Goal: Submit feedback/report problem: Submit feedback/report problem

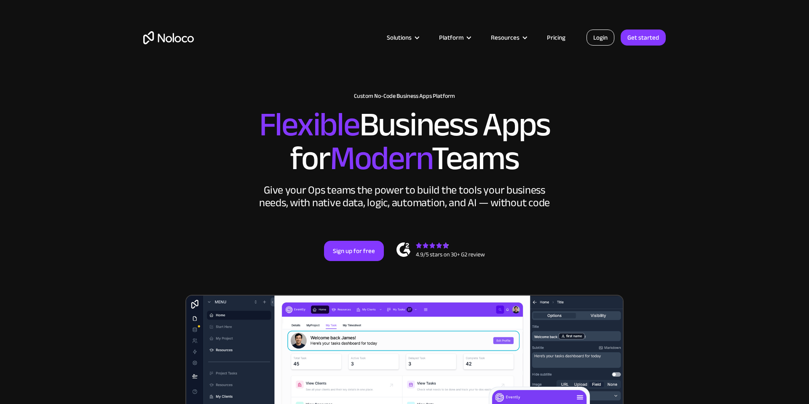
click at [600, 37] on link "Login" at bounding box center [601, 38] width 28 height 16
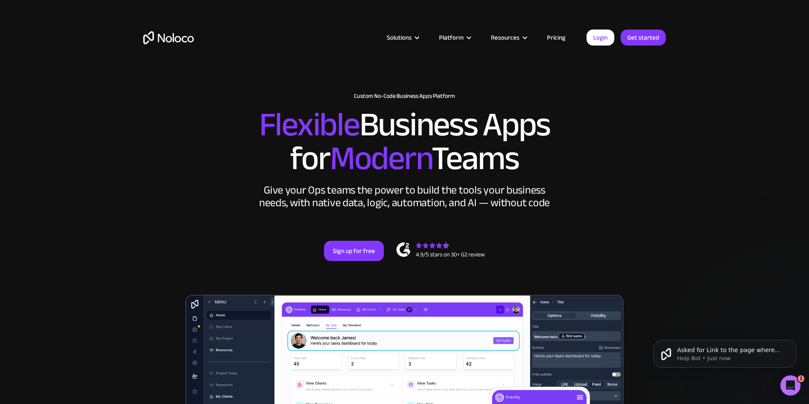
click at [74, 41] on div "Solutions Use Cases Business Types Project Management Keep track of customers, …" at bounding box center [404, 39] width 809 height 79
click at [64, 59] on div "Solutions Use Cases Business Types Project Management Keep track of customers, …" at bounding box center [404, 39] width 809 height 79
click at [65, 59] on div "Solutions Use Cases Business Types Project Management Keep track of customers, …" at bounding box center [404, 39] width 809 height 79
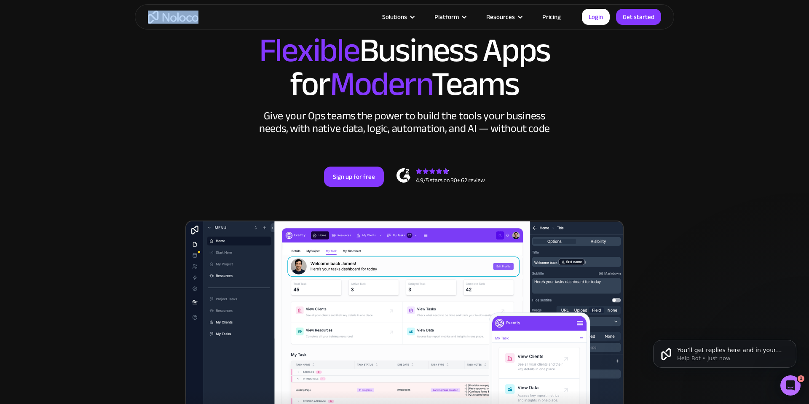
scroll to position [75, 0]
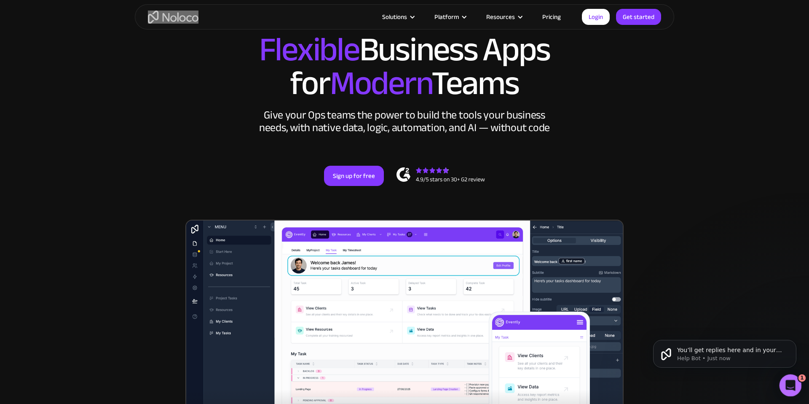
click at [789, 379] on icon "Open Intercom Messenger" at bounding box center [790, 384] width 14 height 14
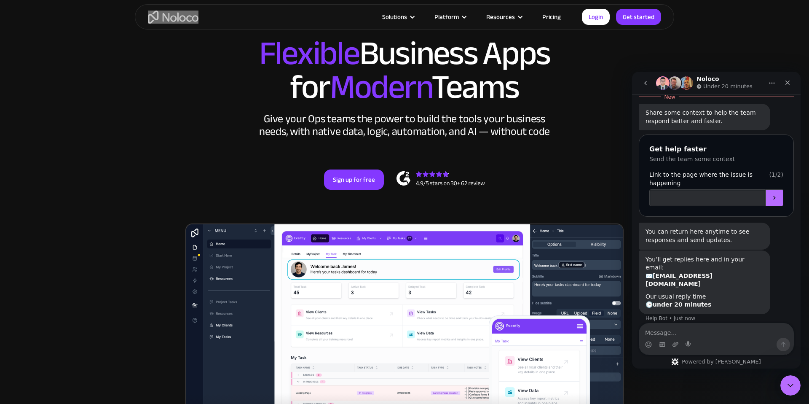
scroll to position [207, 0]
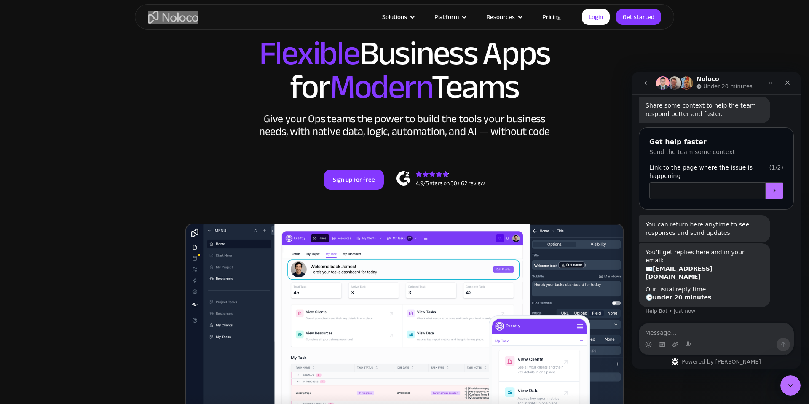
click at [707, 182] on input "Link to the page where the issue is happening" at bounding box center [707, 190] width 116 height 17
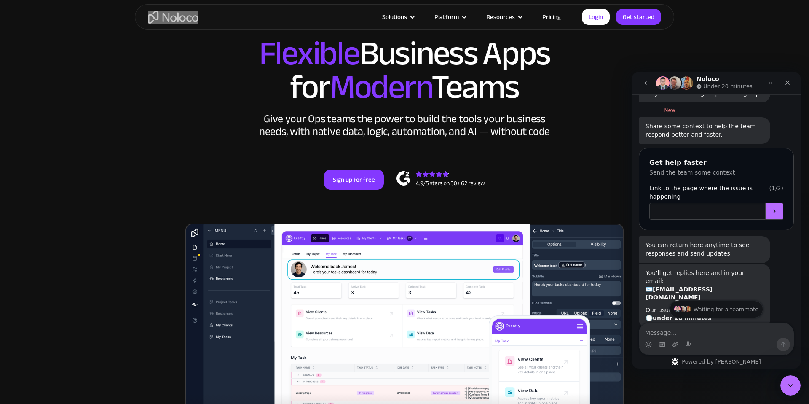
scroll to position [188, 0]
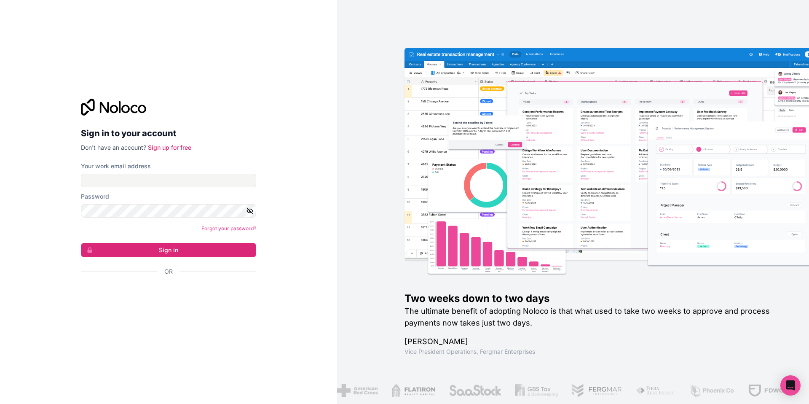
drag, startPoint x: 190, startPoint y: 189, endPoint x: 191, endPoint y: 183, distance: 6.4
click at [190, 189] on form "Your work email address Password Forgot your password? Sign in Or" at bounding box center [168, 233] width 175 height 143
click at [192, 180] on input "Your work email address" at bounding box center [168, 180] width 175 height 13
click at [224, 162] on div "Your work email address" at bounding box center [168, 166] width 175 height 8
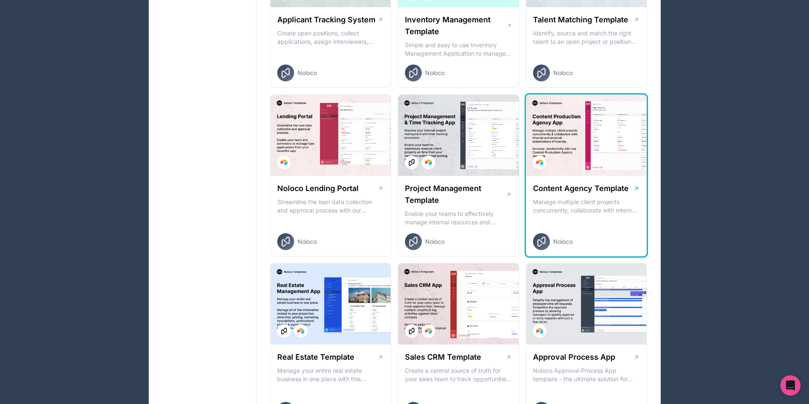
scroll to position [241, 0]
click at [636, 187] on icon at bounding box center [636, 188] width 7 height 7
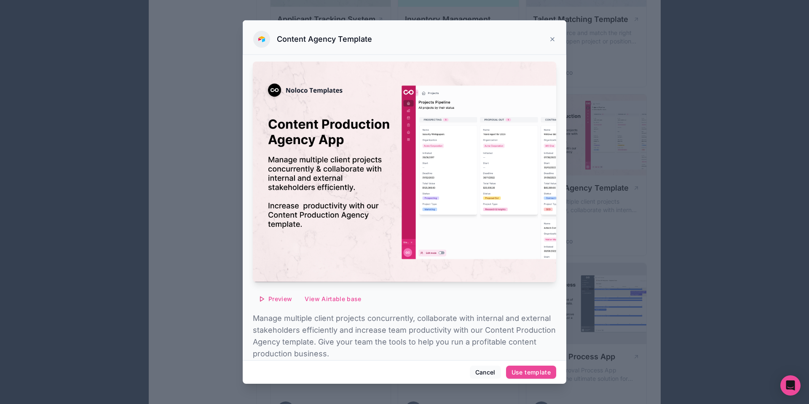
scroll to position [33, 0]
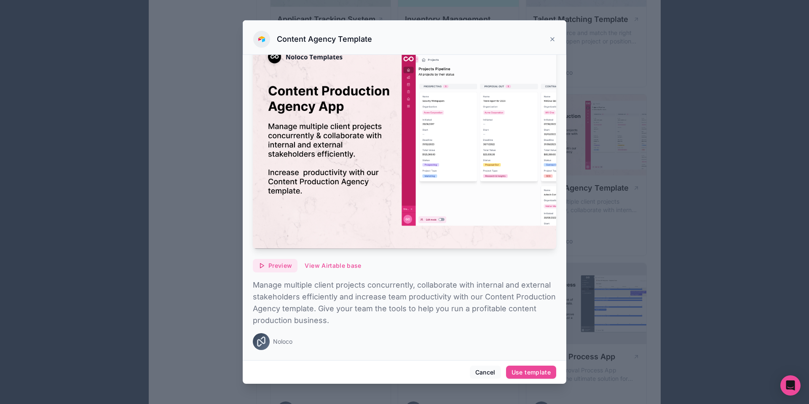
click at [275, 266] on span "Preview" at bounding box center [280, 266] width 24 height 8
click at [553, 39] on icon at bounding box center [552, 39] width 7 height 7
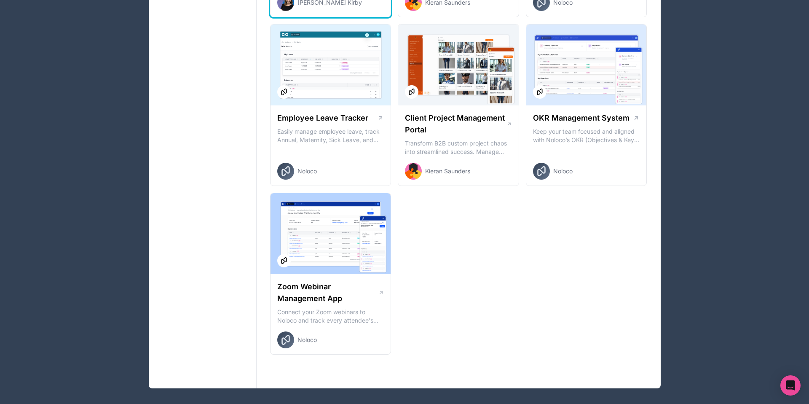
scroll to position [1155, 0]
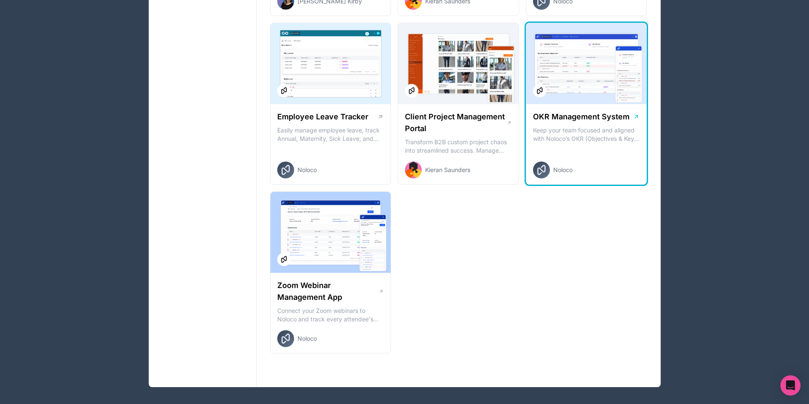
click at [636, 116] on icon at bounding box center [636, 116] width 7 height 7
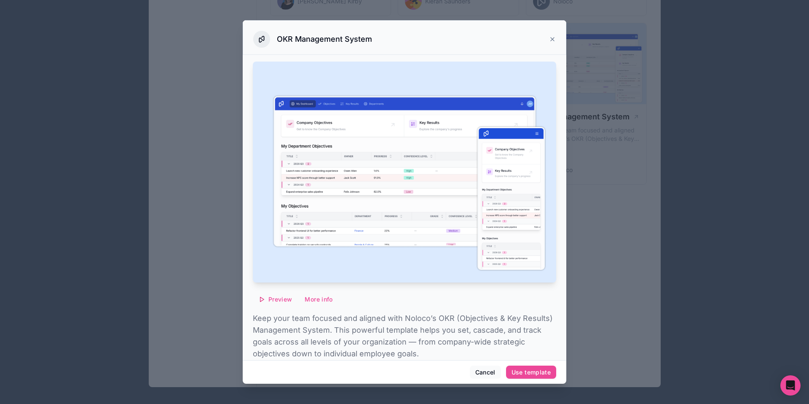
click at [555, 38] on icon at bounding box center [552, 39] width 7 height 7
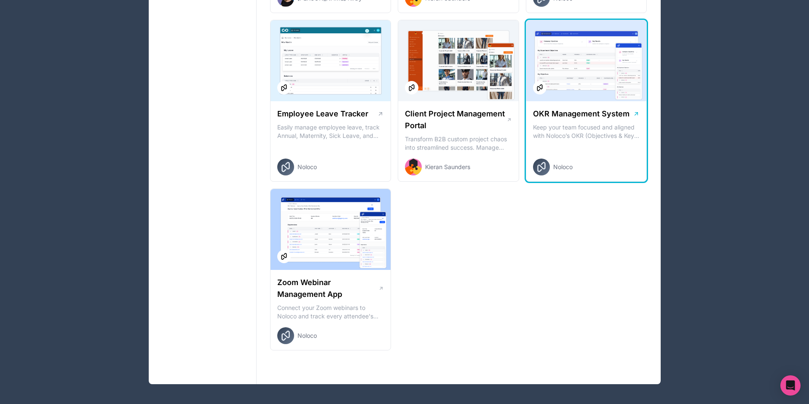
scroll to position [1156, 0]
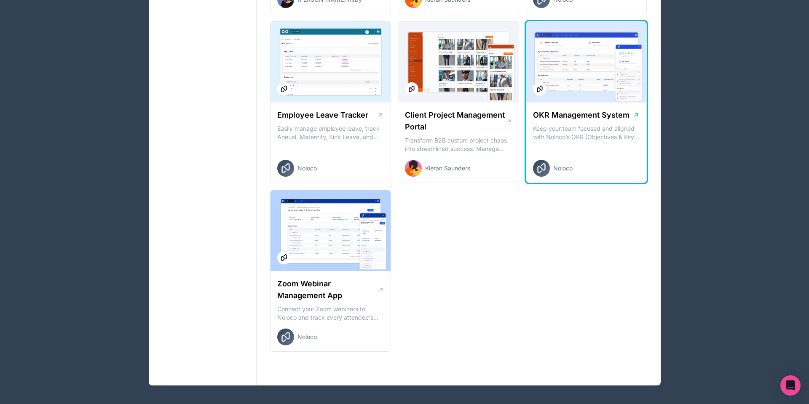
click at [634, 114] on icon at bounding box center [636, 115] width 7 height 7
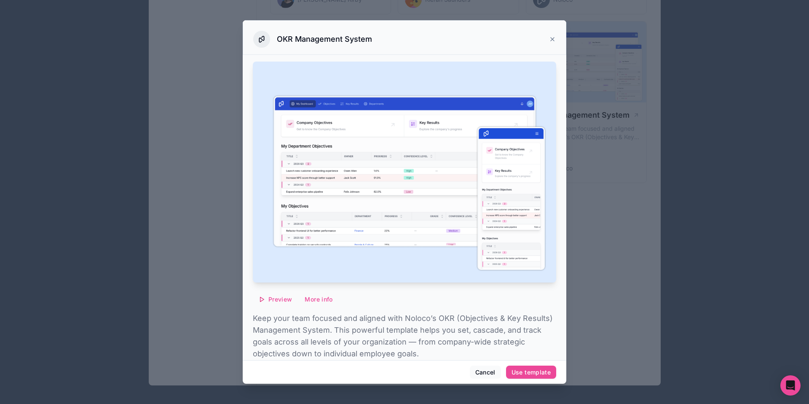
scroll to position [33, 0]
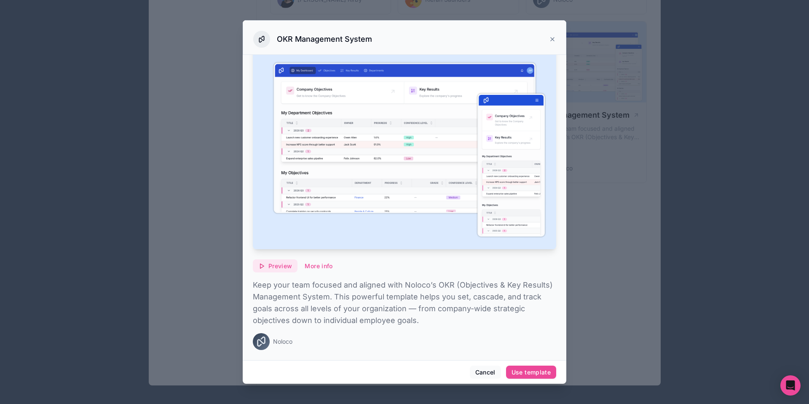
click at [279, 266] on span "Preview" at bounding box center [280, 266] width 24 height 8
click at [671, 139] on div at bounding box center [404, 202] width 809 height 404
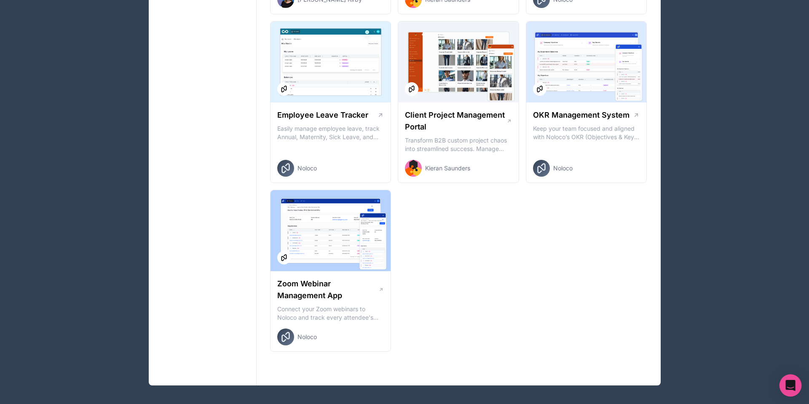
click at [795, 381] on div "Open Intercom Messenger" at bounding box center [791, 385] width 22 height 22
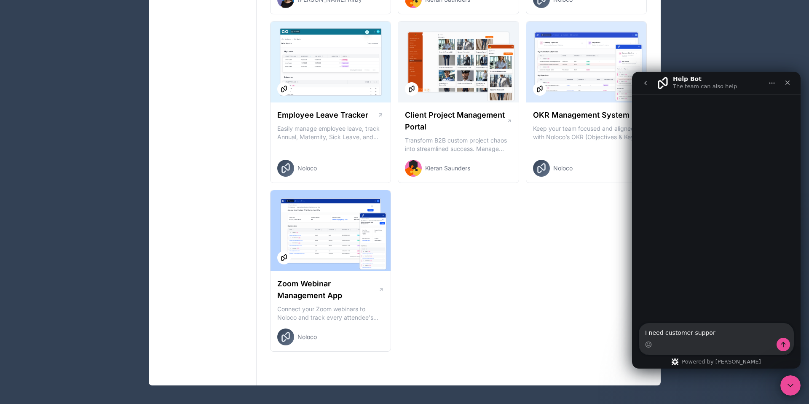
type textarea "I need customer support"
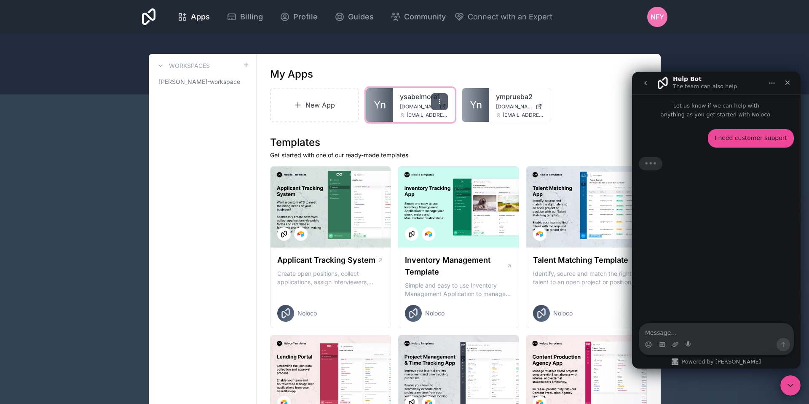
click at [442, 100] on icon at bounding box center [439, 101] width 7 height 7
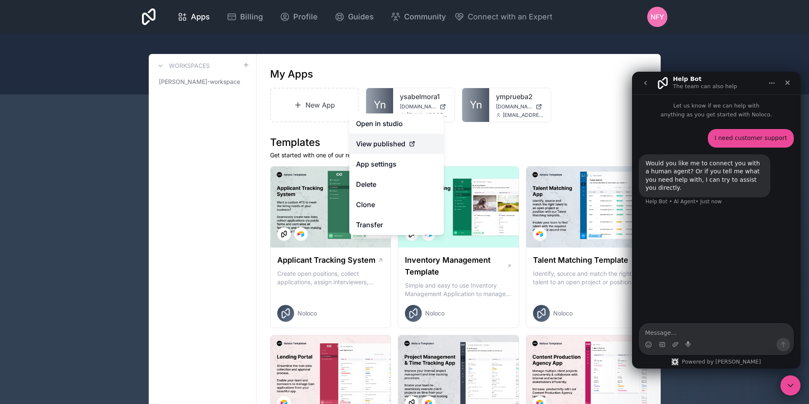
click at [384, 145] on span "View published" at bounding box center [380, 144] width 49 height 10
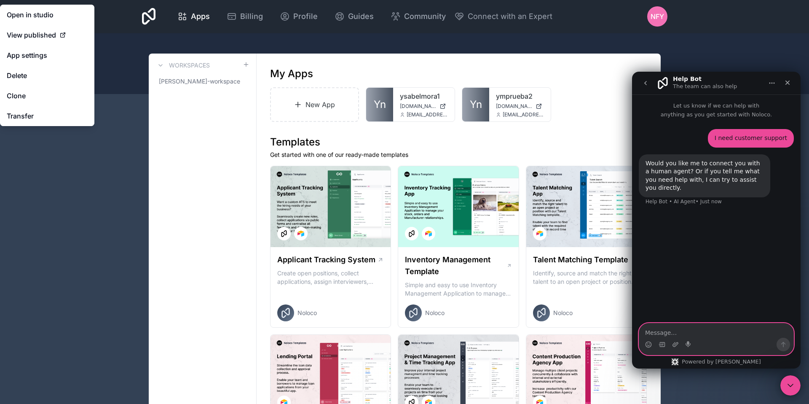
click at [722, 335] on textarea "Message…" at bounding box center [716, 330] width 154 height 14
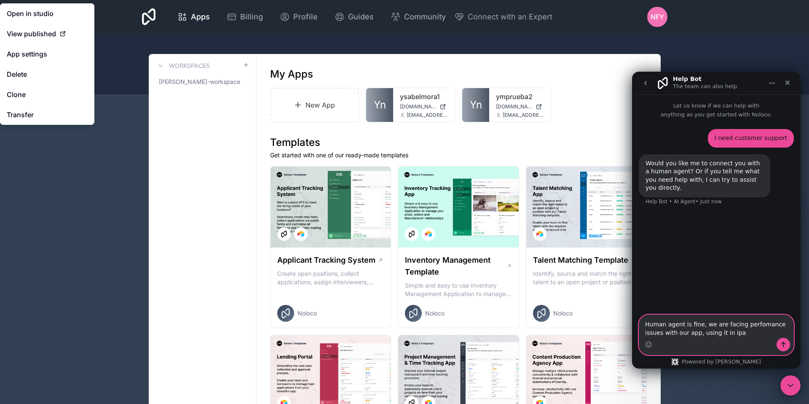
type textarea "Human agent is fine, we are facing perfomance issues with our app, using it in …"
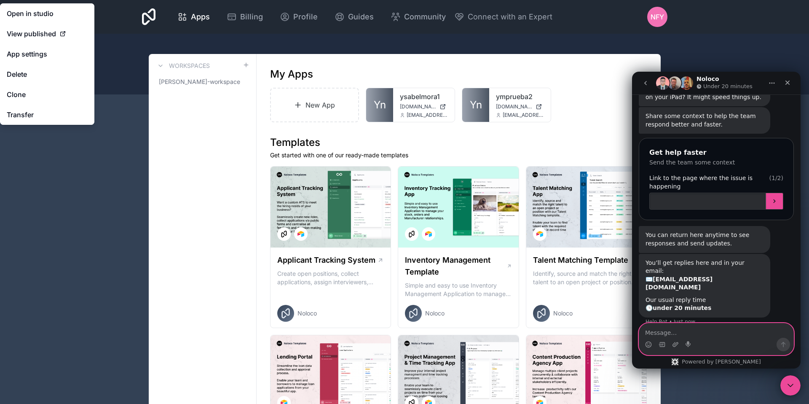
scroll to position [193, 0]
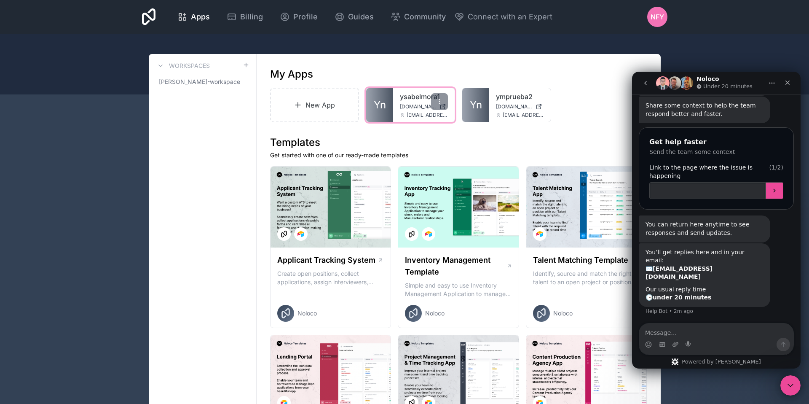
click at [413, 106] on span "ysabelmora1.noloco.co" at bounding box center [418, 106] width 36 height 7
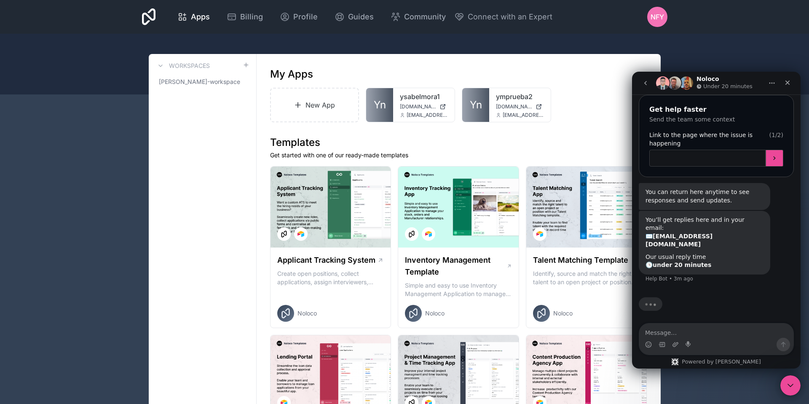
click at [673, 153] on input "Link to the page where the issue is happening" at bounding box center [707, 158] width 116 height 17
click at [753, 150] on input "Link to the page where the issue is happening" at bounding box center [707, 158] width 116 height 17
click at [779, 151] on button "Submit" at bounding box center [775, 159] width 18 height 17
click at [714, 143] on input "Link to the page where the issue is happening" at bounding box center [707, 148] width 116 height 17
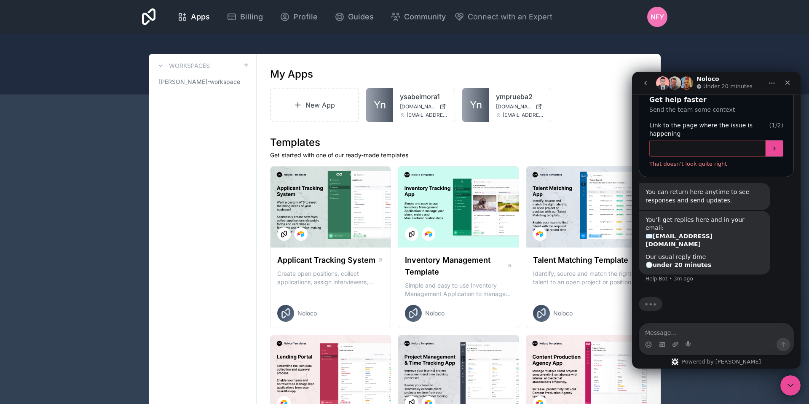
scroll to position [234, 0]
paste input "[URL][DOMAIN_NAME]"
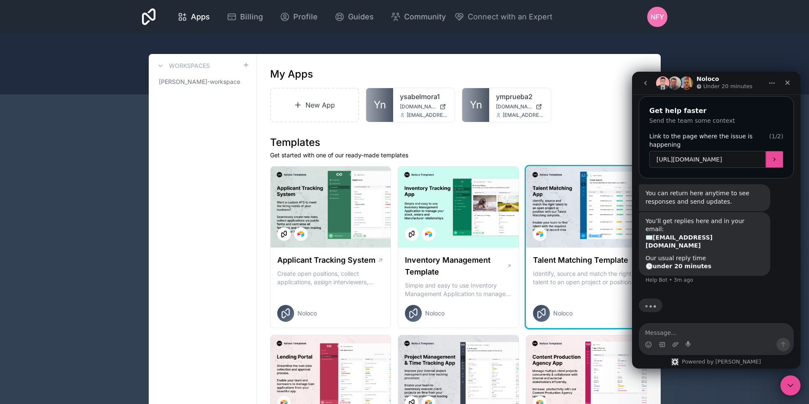
scroll to position [225, 0]
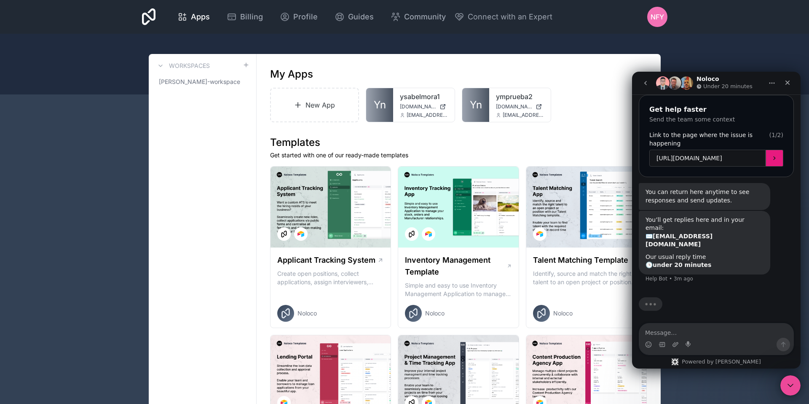
type input "[URL][DOMAIN_NAME]"
click at [777, 155] on icon "Submit" at bounding box center [774, 158] width 7 height 7
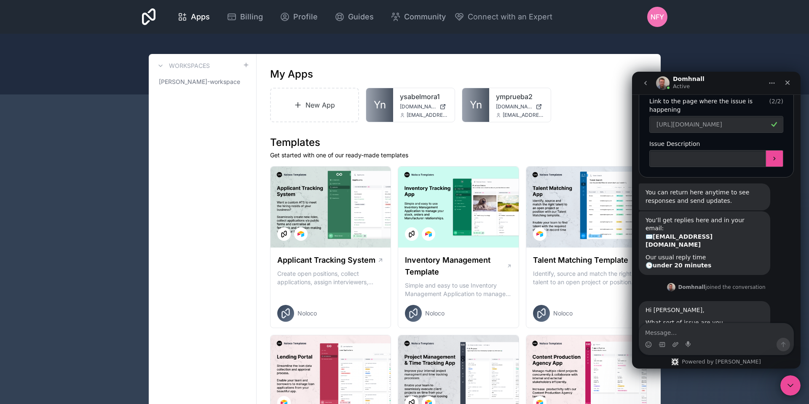
scroll to position [285, 0]
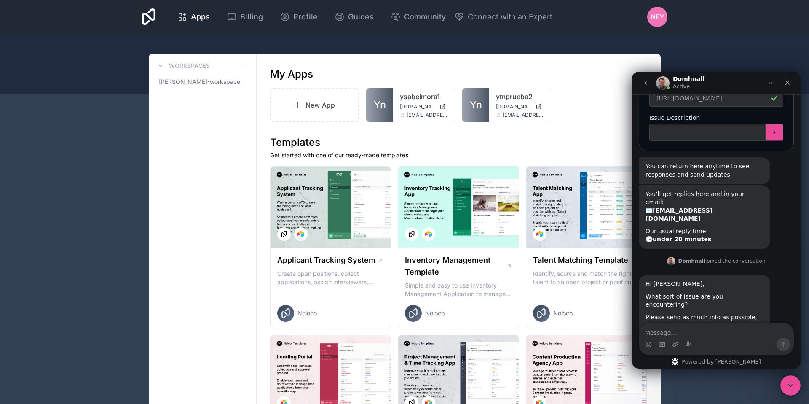
drag, startPoint x: 777, startPoint y: 148, endPoint x: 703, endPoint y: 287, distance: 157.6
click at [703, 313] on div "Please send as much info as possible," at bounding box center [705, 317] width 118 height 8
drag, startPoint x: 703, startPoint y: 287, endPoint x: 706, endPoint y: 335, distance: 47.7
click at [706, 335] on textarea "Message…" at bounding box center [716, 330] width 154 height 14
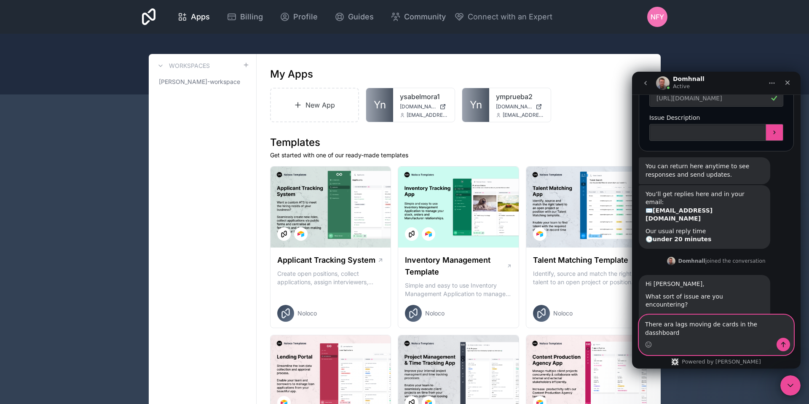
click at [671, 335] on textarea "There ara lags moving de cards in the dasshboard" at bounding box center [716, 326] width 154 height 23
click at [756, 333] on textarea "There are lags moving de cards in the dasshboard" at bounding box center [716, 326] width 154 height 23
type textarea "There are lags moving de cards in the dashboard"
click at [786, 339] on button "Send a message…" at bounding box center [783, 344] width 13 height 13
